Goal: Information Seeking & Learning: Learn about a topic

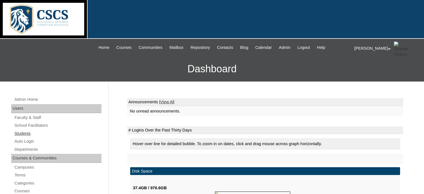
click at [24, 132] on link "Students" at bounding box center [58, 133] width 88 height 7
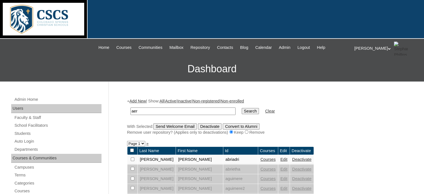
type input "aerily"
click at [242, 109] on input "Search" at bounding box center [250, 111] width 17 height 6
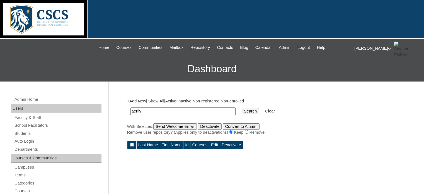
click at [170, 109] on input "aerily" at bounding box center [182, 111] width 105 height 8
click at [242, 108] on input "Search" at bounding box center [250, 111] width 17 height 6
type input "a"
type input "e"
click at [169, 109] on input "aariely" at bounding box center [182, 111] width 105 height 8
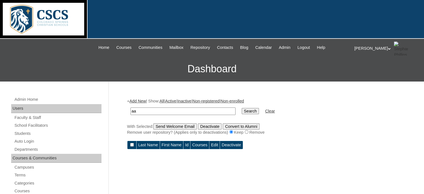
type input "a"
type input "esau"
click at [242, 108] on input "Search" at bounding box center [250, 111] width 17 height 6
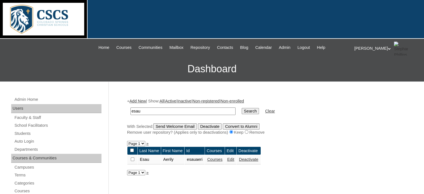
click at [214, 158] on link "Courses" at bounding box center [214, 159] width 15 height 4
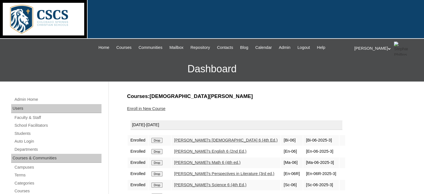
scroll to position [27, 0]
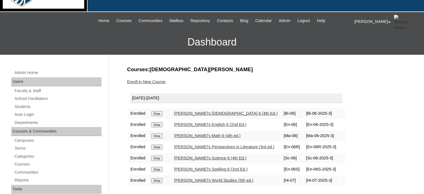
click at [198, 178] on link "[PERSON_NAME]'s World Studies (5th ed.)" at bounding box center [213, 180] width 79 height 4
